Goal: Information Seeking & Learning: Learn about a topic

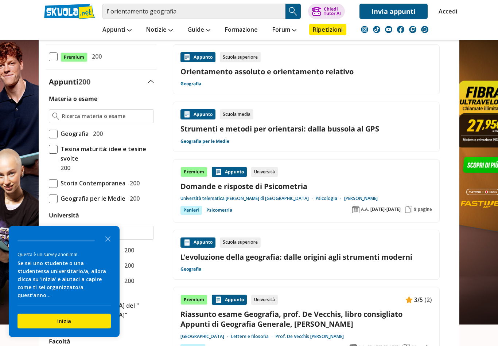
scroll to position [145, 0]
click at [247, 124] on link "Strumenti e metodi per orientarsi: dalla bussola al GPS" at bounding box center [306, 129] width 252 height 10
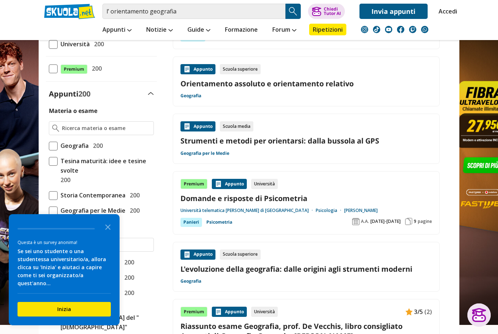
scroll to position [144, 0]
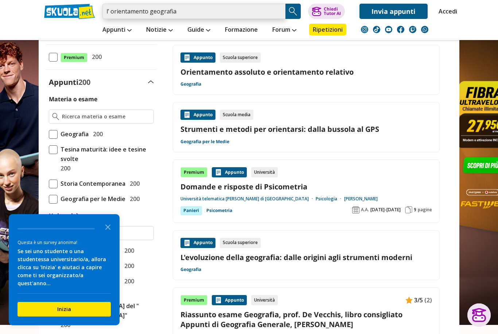
click at [179, 13] on input "l’ orientamento geografia" at bounding box center [193, 11] width 183 height 15
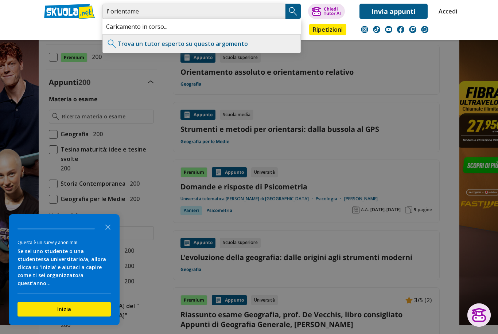
type input "l’ orientam"
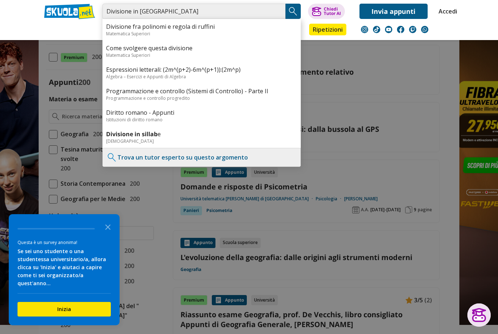
type input "Divisione in [GEOGRAPHIC_DATA]"
click at [296, 13] on img "Search Button" at bounding box center [293, 11] width 11 height 11
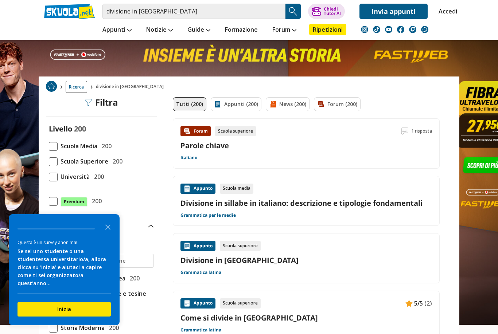
scroll to position [17, 0]
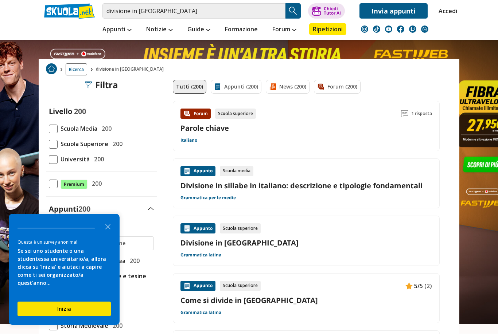
click at [259, 187] on link "Divisione in sillabe in italiano: descrizione e tipologie fondamentali" at bounding box center [306, 186] width 252 height 10
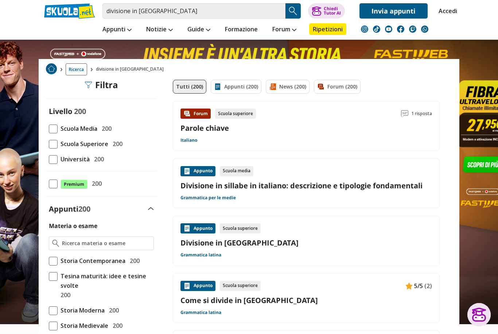
scroll to position [18, 0]
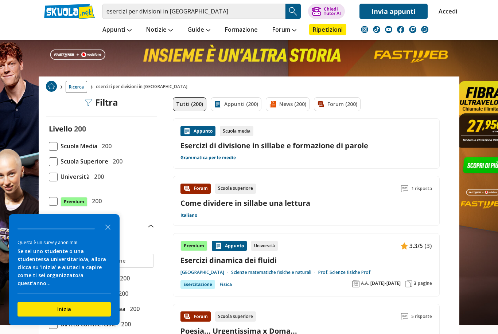
click at [240, 133] on div "Scuola media" at bounding box center [237, 131] width 34 height 10
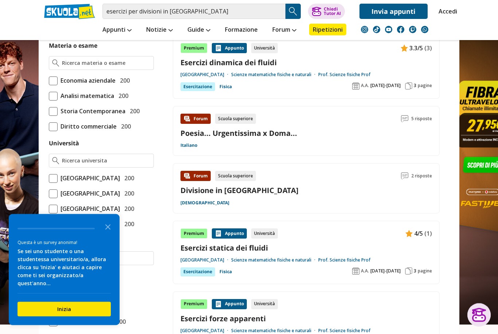
scroll to position [198, 0]
click at [199, 11] on input "esercizi per divisioni in sillabe" at bounding box center [193, 11] width 183 height 15
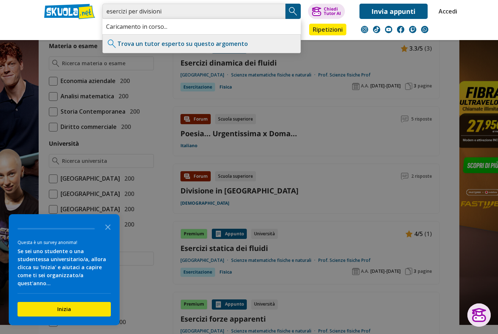
type input "esercizi"
type input "Regole per divisione in sillabe"
click at [298, 6] on img "Search Button" at bounding box center [293, 11] width 11 height 11
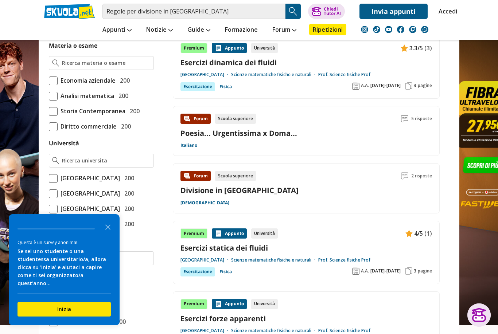
click at [291, 11] on img "Search Button" at bounding box center [293, 11] width 11 height 11
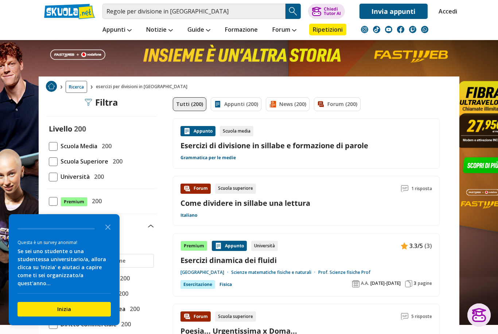
click at [105, 233] on icon "Close the survey" at bounding box center [108, 226] width 15 height 15
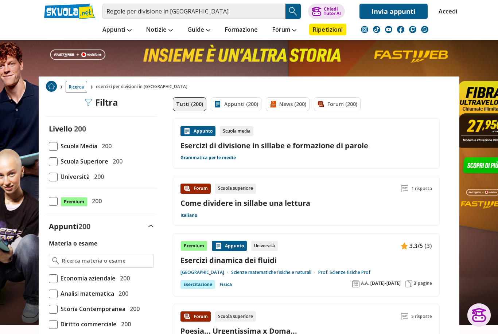
click at [106, 230] on div "Appunti 200" at bounding box center [101, 227] width 111 height 10
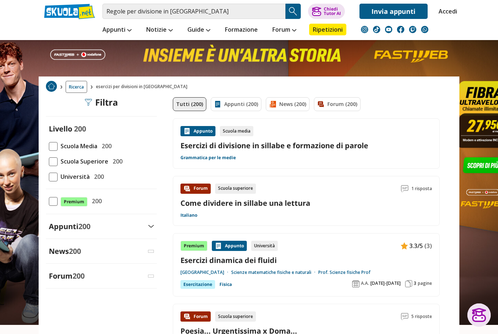
click at [105, 230] on div "Appunti 200" at bounding box center [101, 227] width 111 height 10
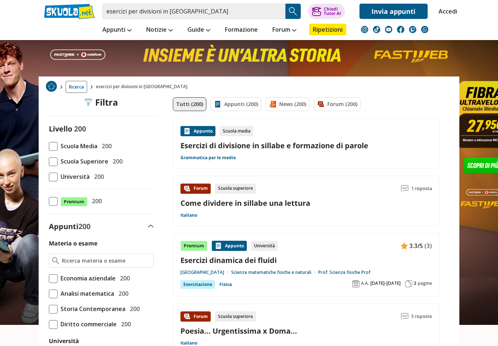
click at [232, 100] on link "Appunti (200)" at bounding box center [236, 104] width 51 height 14
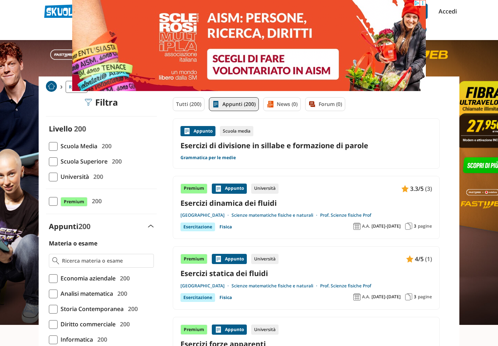
click at [243, 147] on link "Esercizi di divisione in sillabe e formazione di parole" at bounding box center [306, 146] width 252 height 10
